Goal: Browse casually

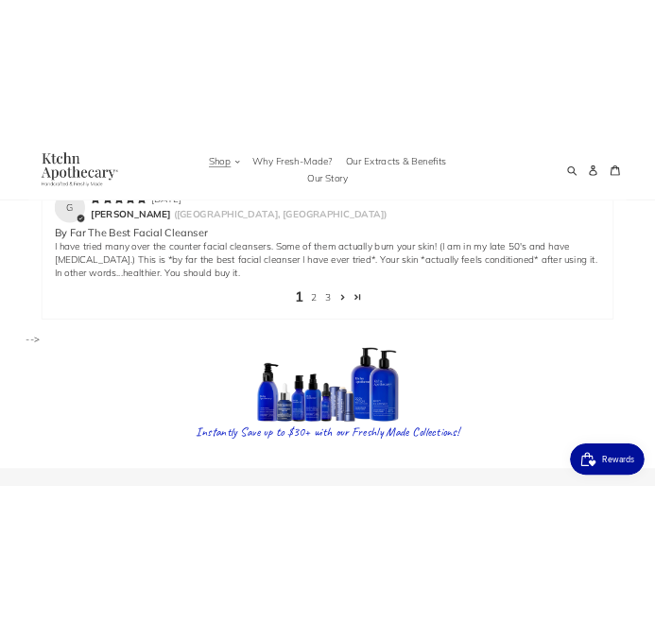
scroll to position [3899, 0]
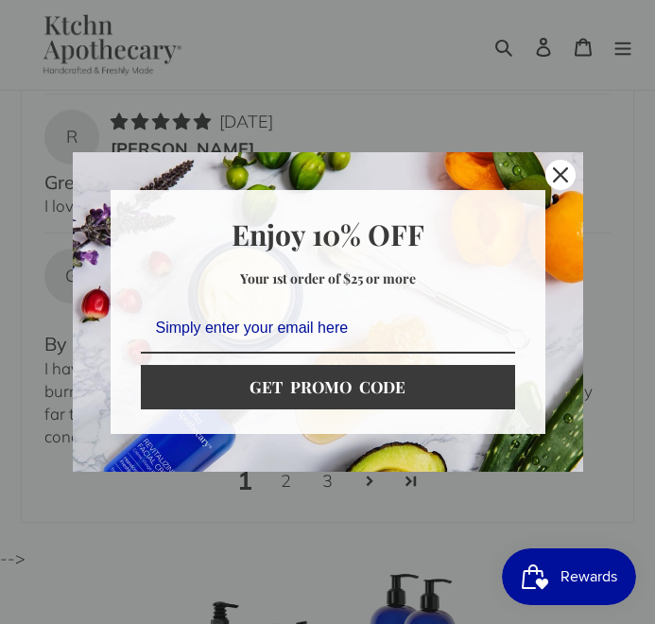
scroll to position [4780, 0]
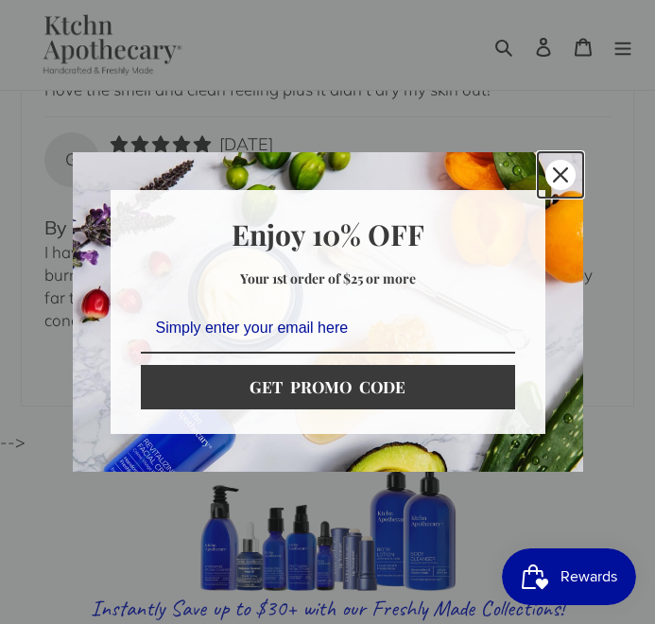
click at [561, 165] on div "Close" at bounding box center [560, 175] width 30 height 30
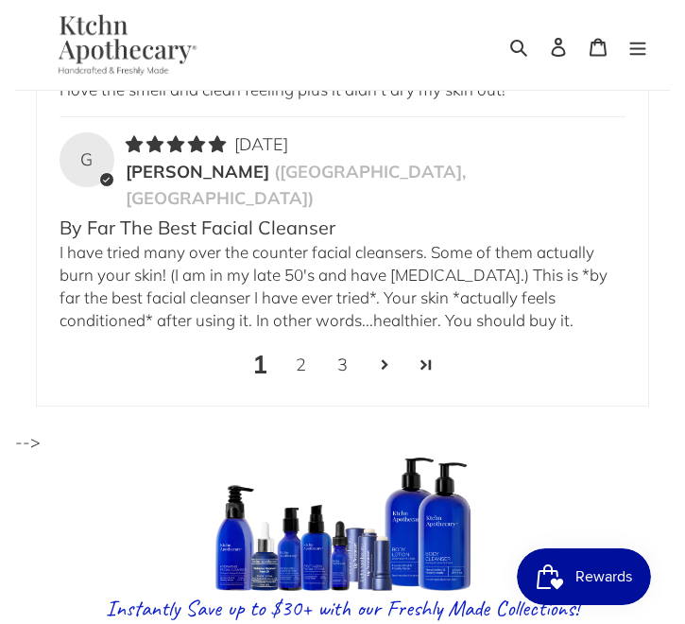
scroll to position [4742, 0]
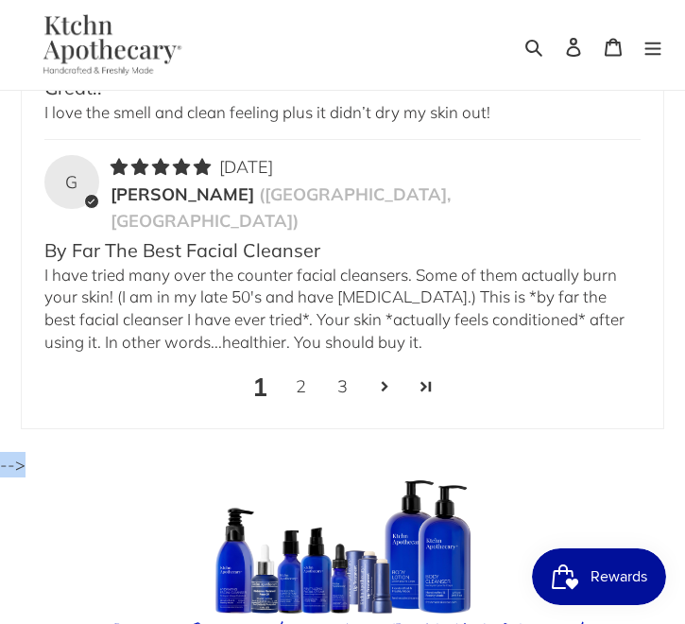
drag, startPoint x: 23, startPoint y: 365, endPoint x: 0, endPoint y: 366, distance: 22.7
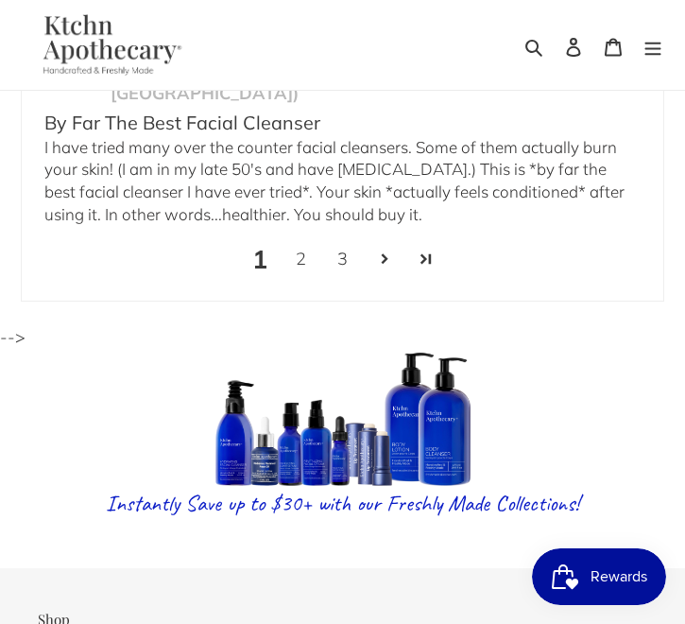
scroll to position [4892, 0]
